Goal: Navigation & Orientation: Find specific page/section

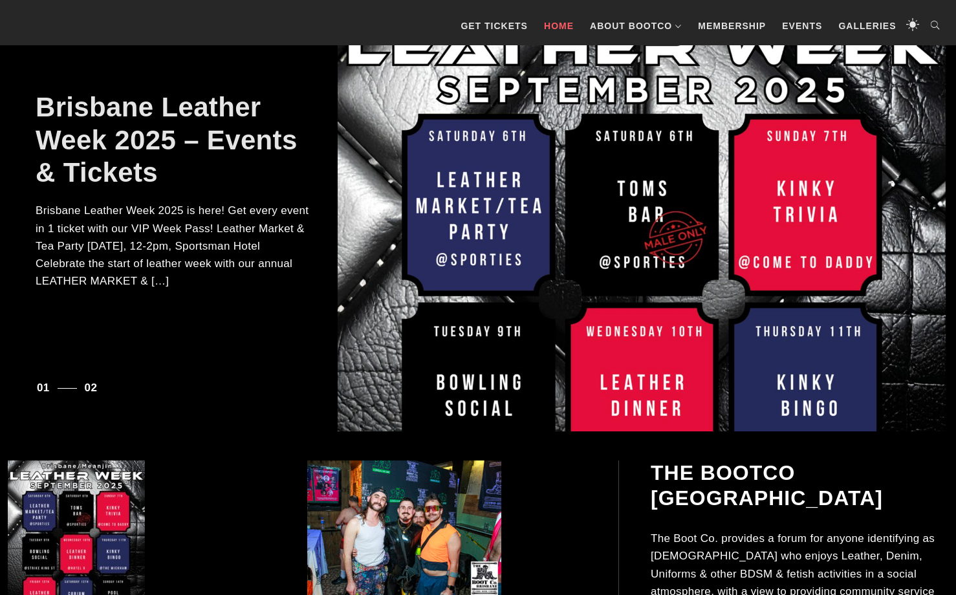
scroll to position [228, 0]
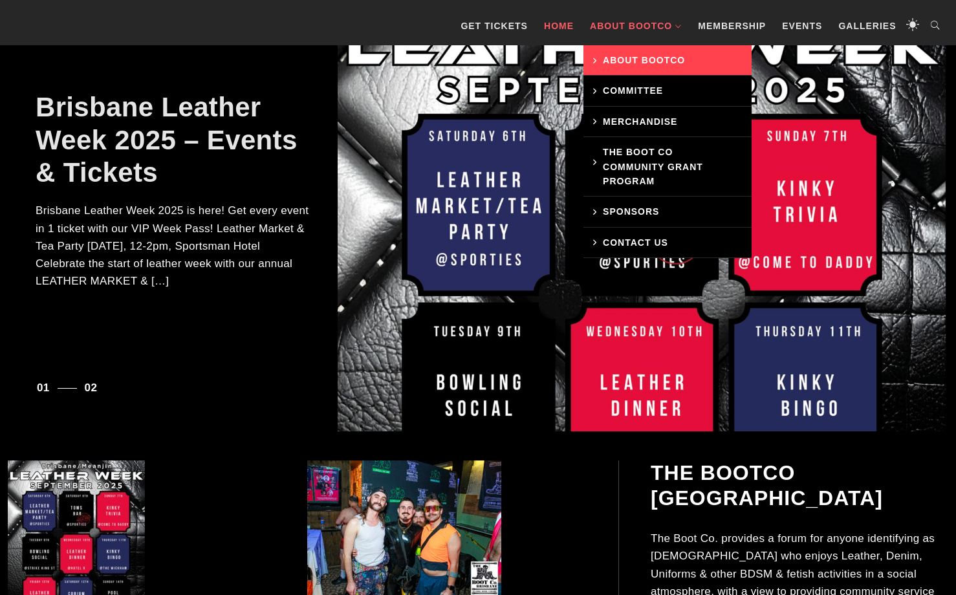
click at [625, 54] on link "About BootCo" at bounding box center [667, 60] width 168 height 30
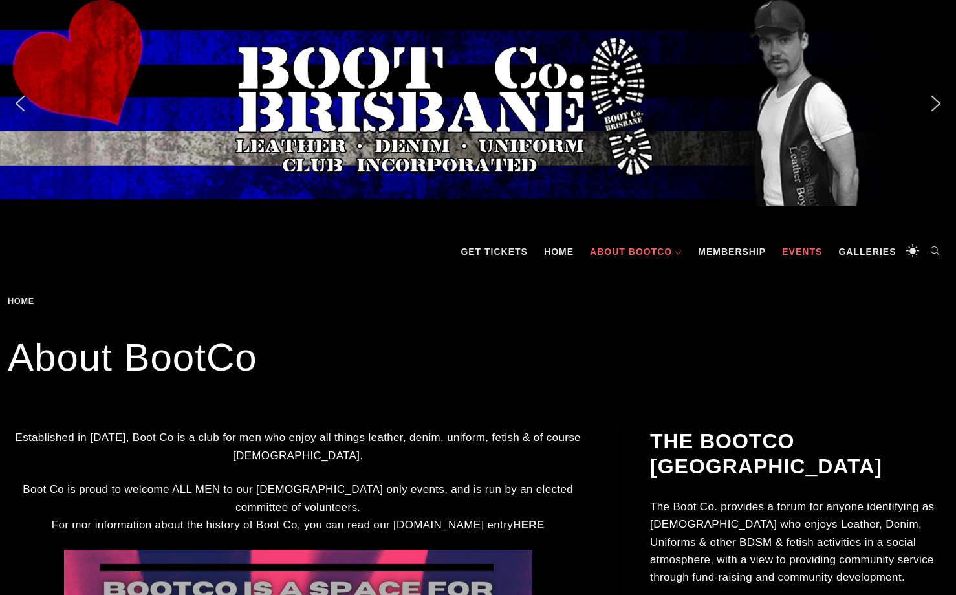
click at [801, 252] on link "Events" at bounding box center [801, 251] width 53 height 39
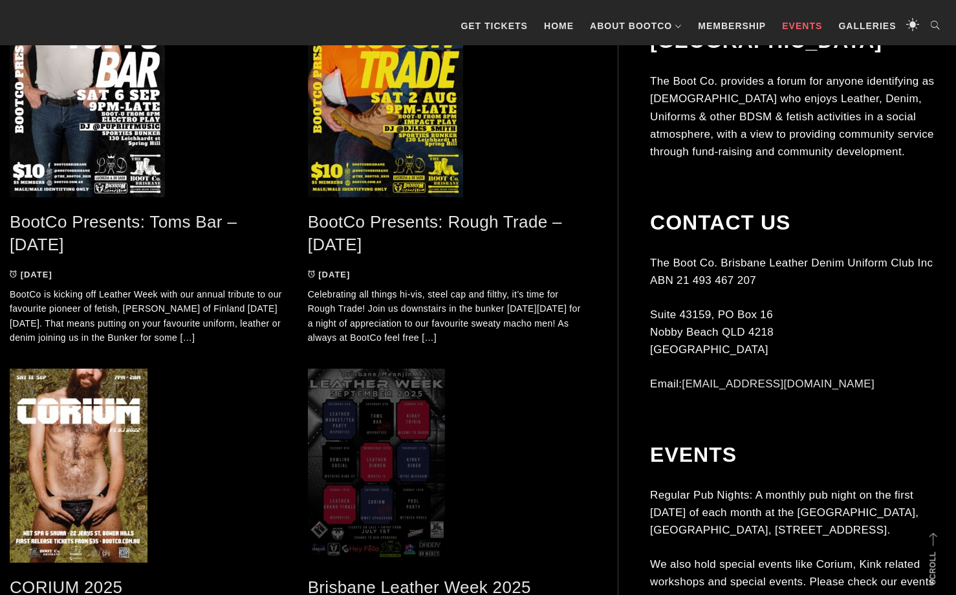
scroll to position [367, 0]
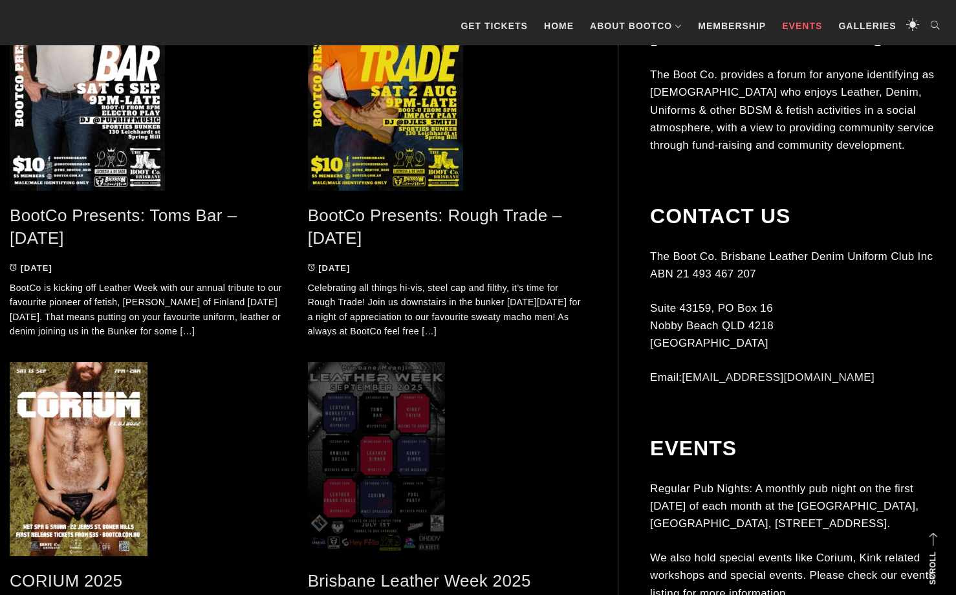
click at [382, 471] on span at bounding box center [447, 459] width 279 height 194
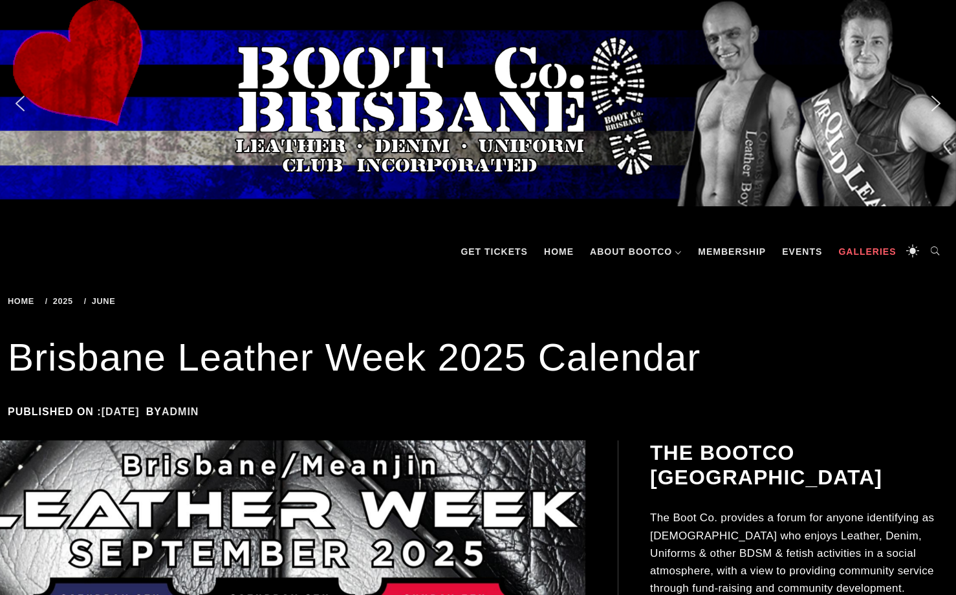
click at [868, 256] on link "Galleries" at bounding box center [867, 251] width 70 height 39
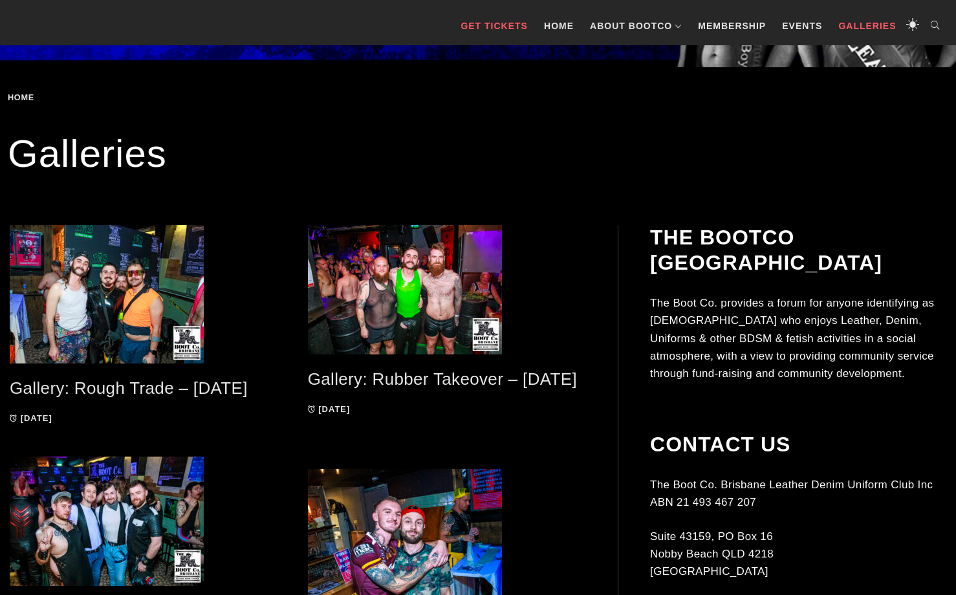
scroll to position [280, 0]
